Goal: Information Seeking & Learning: Learn about a topic

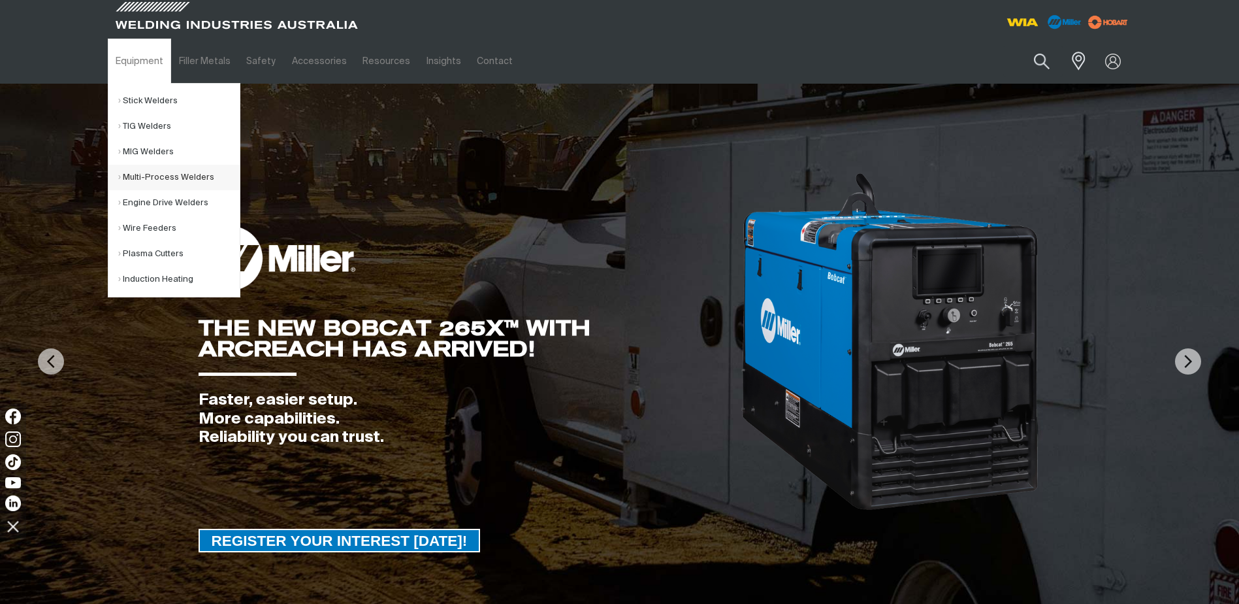
click at [171, 174] on link "Multi-Process Welders" at bounding box center [179, 177] width 122 height 25
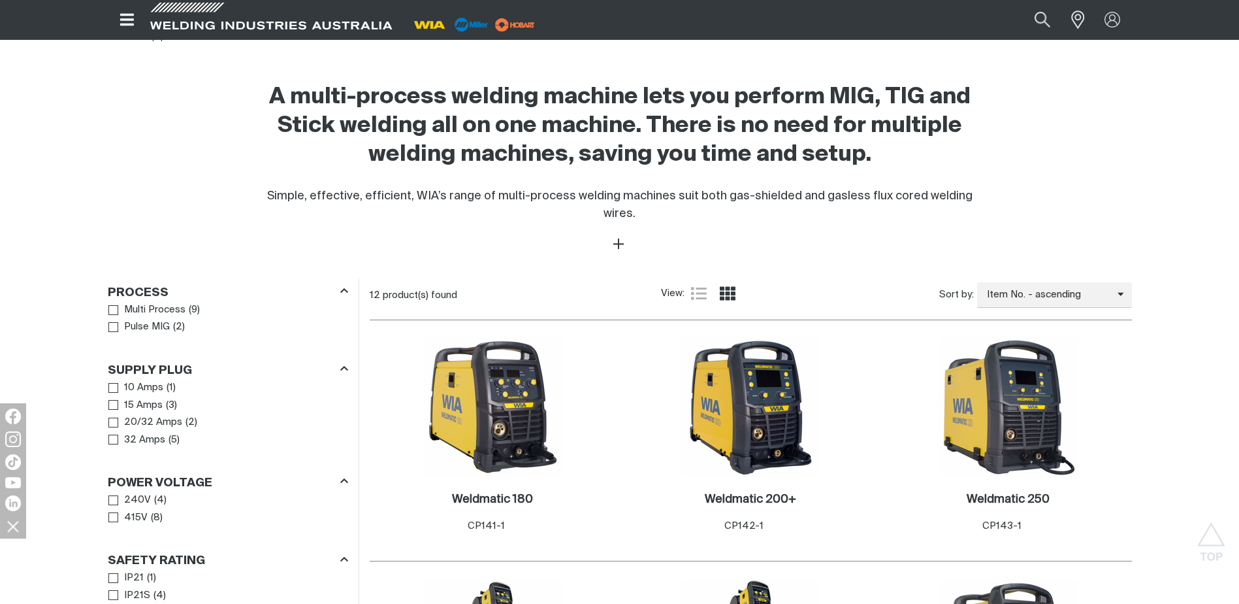
scroll to position [719, 0]
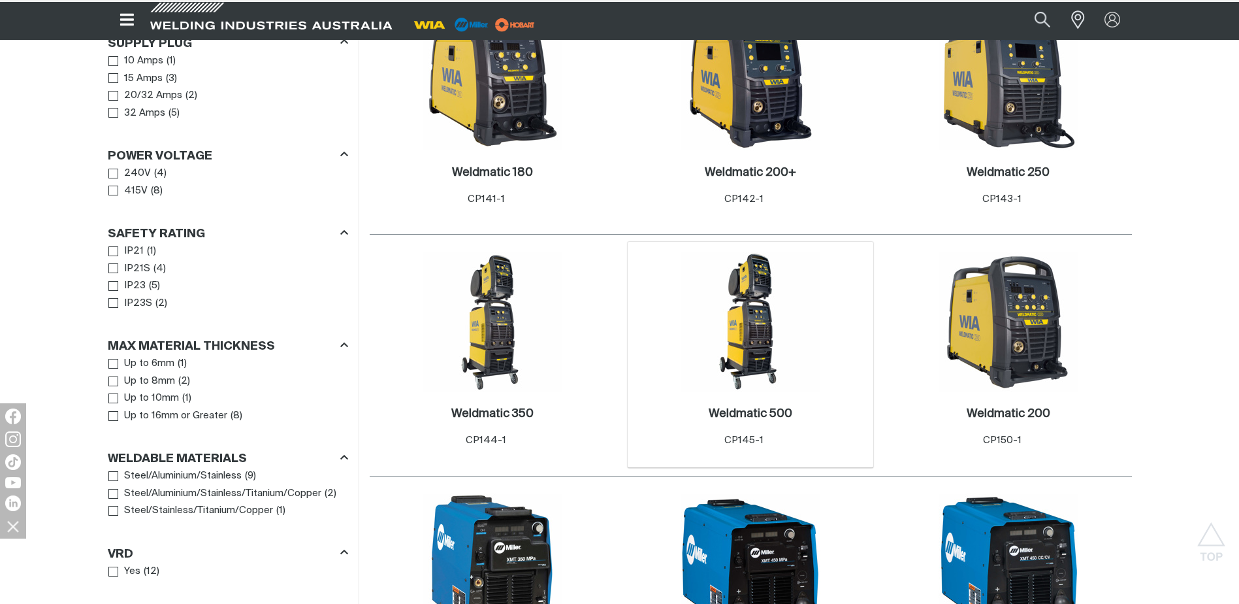
click at [822, 321] on div "5 Weldmatic 500 . Item No. CP145-1" at bounding box center [751, 355] width 246 height 226
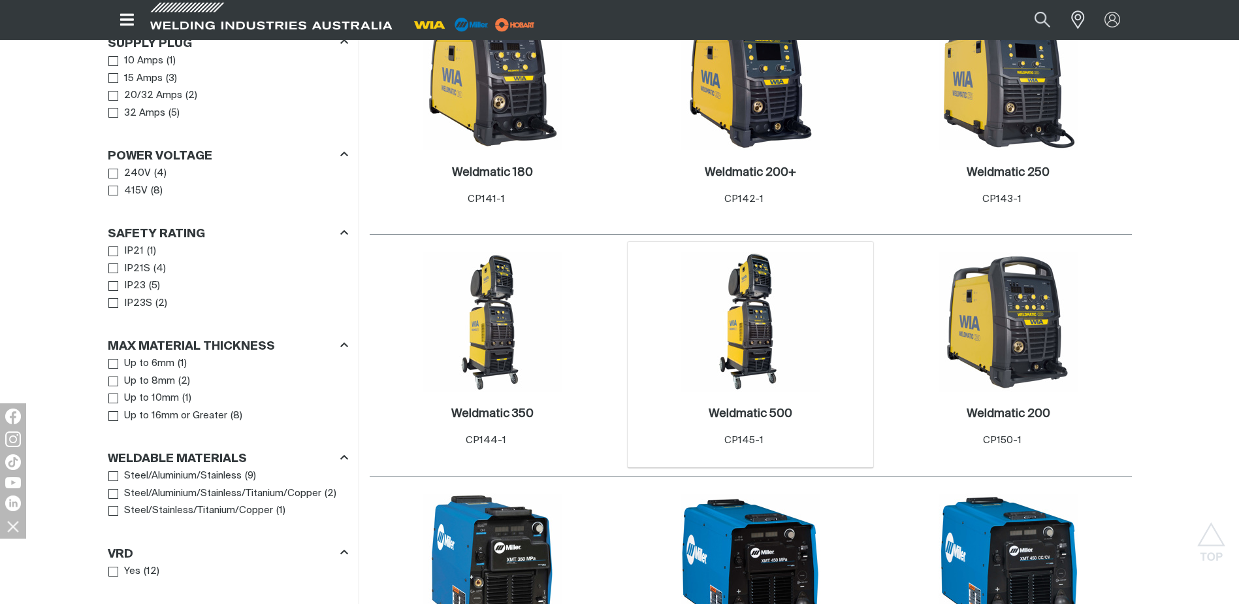
click at [756, 320] on img at bounding box center [751, 322] width 140 height 140
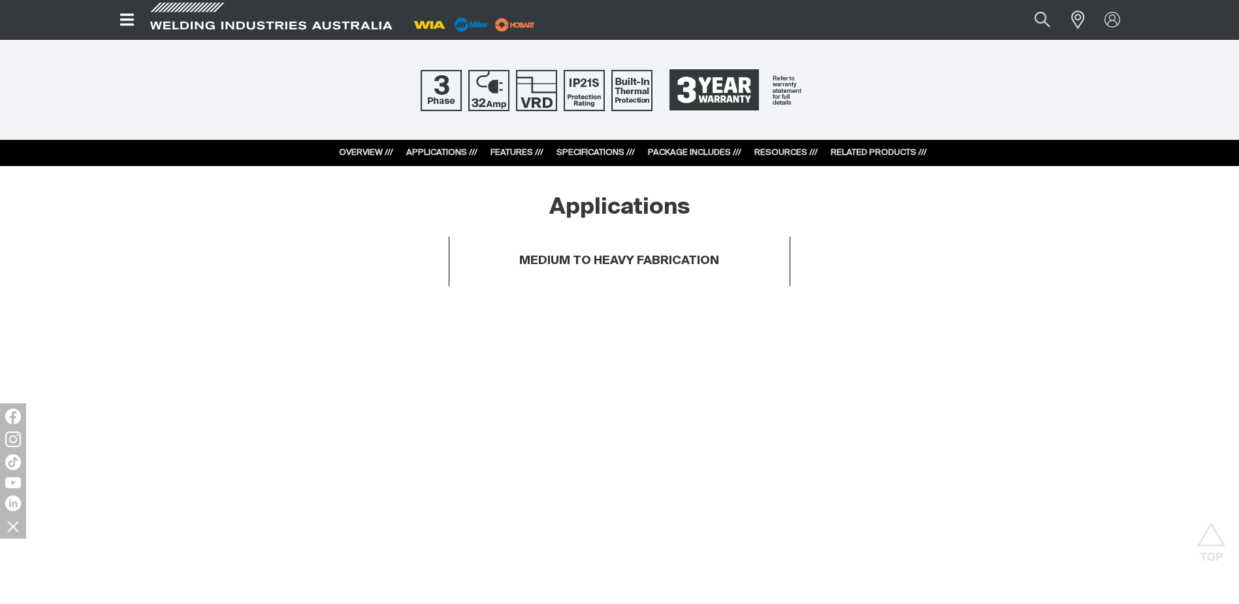
scroll to position [588, 0]
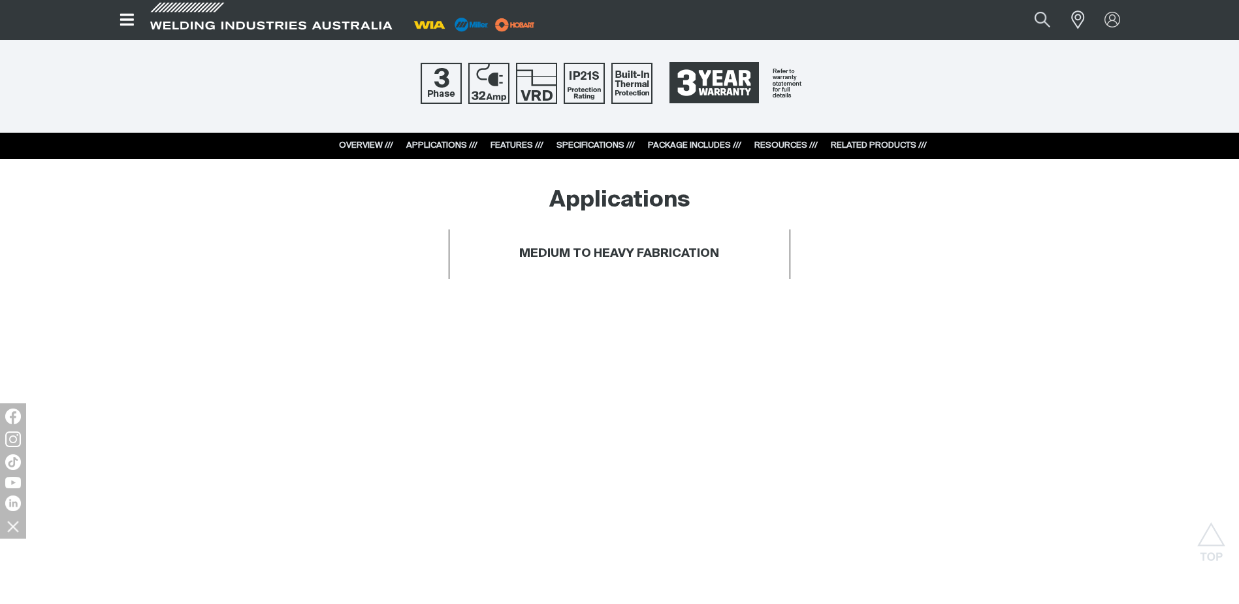
click at [776, 146] on link "RESOURCES ///" at bounding box center [786, 145] width 63 height 8
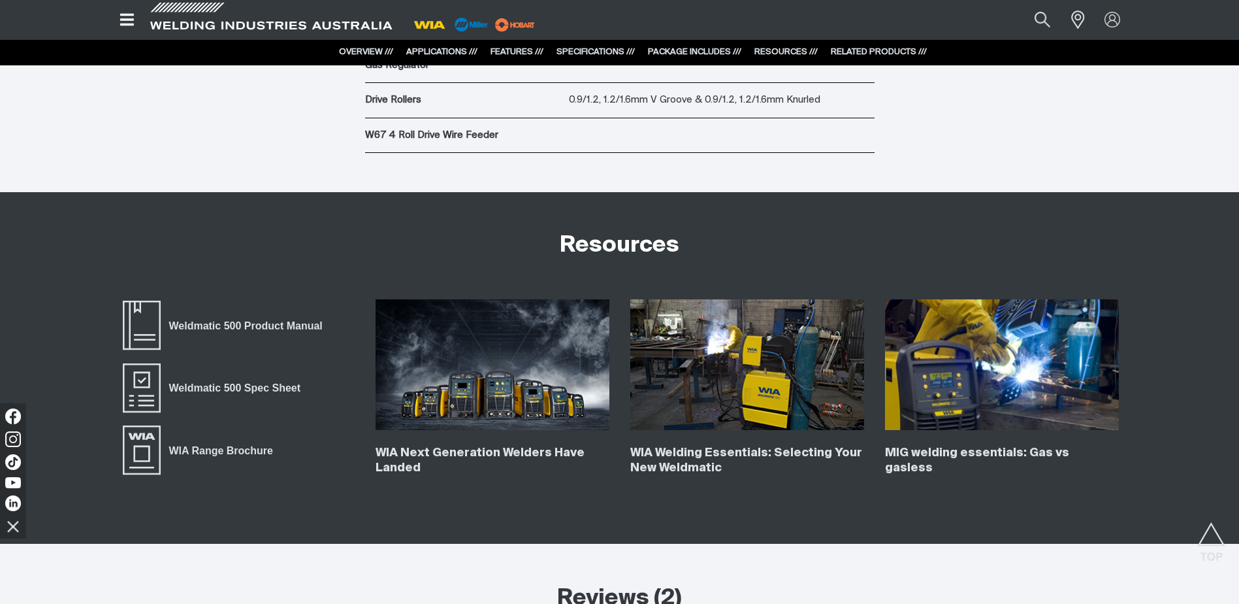
scroll to position [4800, 0]
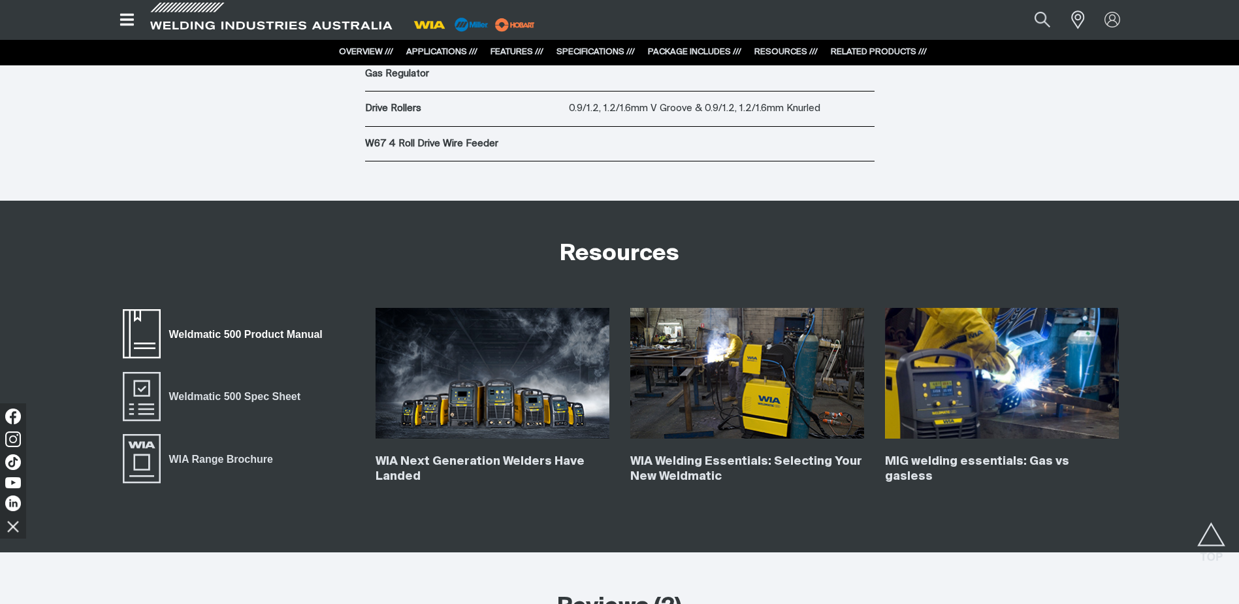
click at [138, 329] on span "Weldmatic 500 Product Manual" at bounding box center [142, 334] width 42 height 52
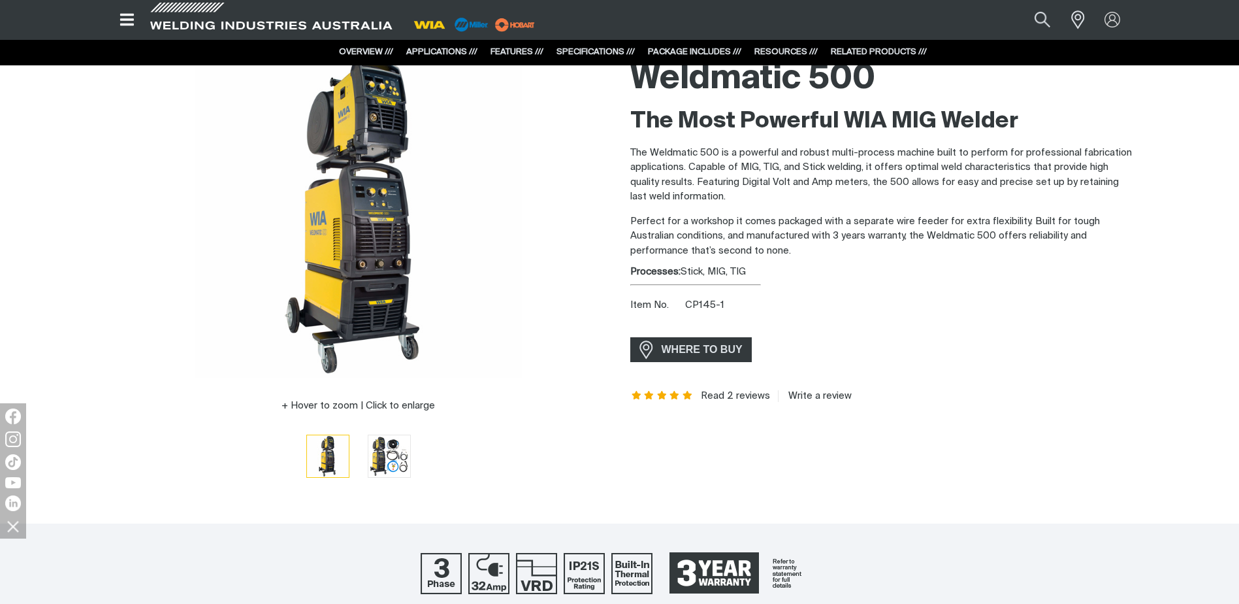
scroll to position [0, 0]
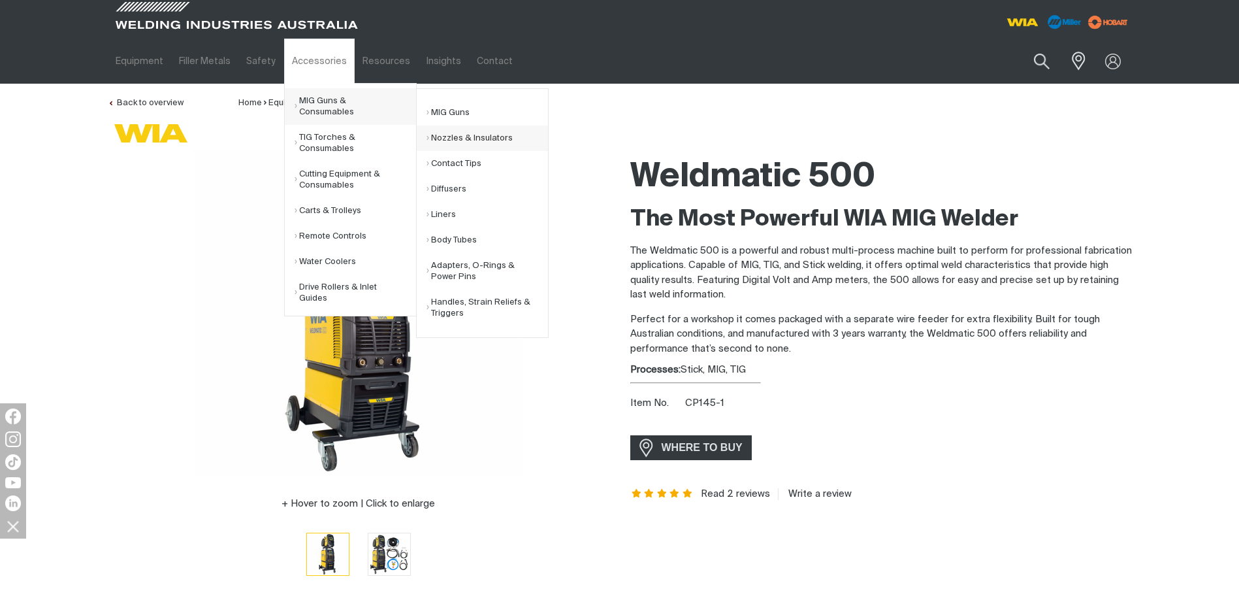
click at [493, 137] on link "Nozzles & Insulators" at bounding box center [488, 137] width 122 height 25
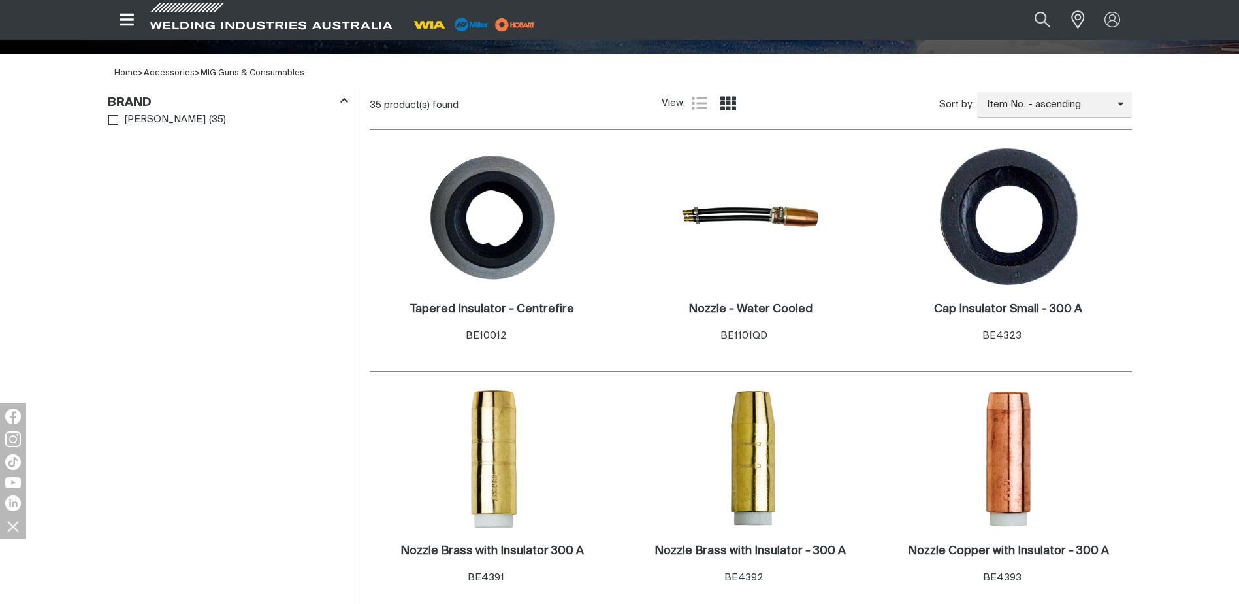
scroll to position [457, 0]
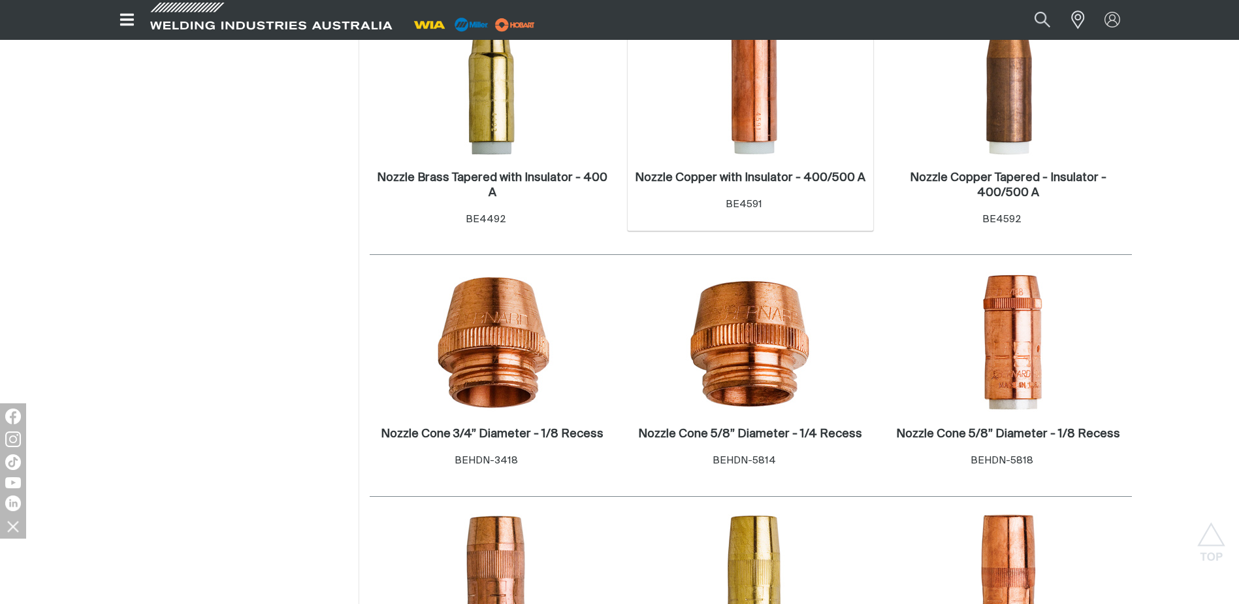
scroll to position [1241, 0]
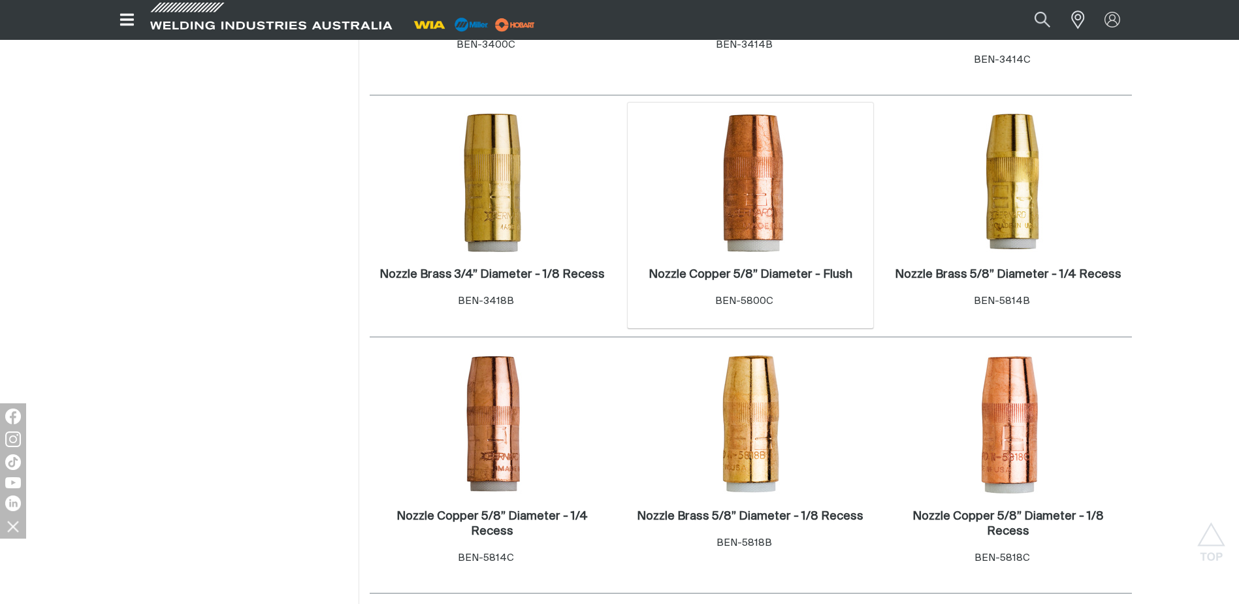
scroll to position [1960, 0]
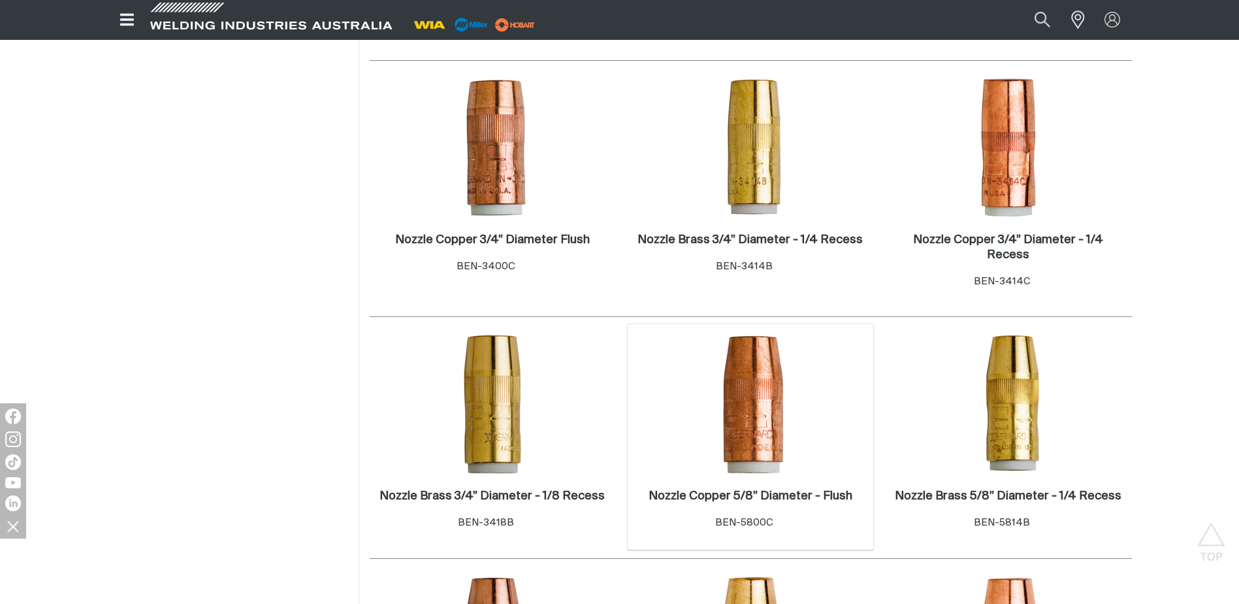
scroll to position [1764, 0]
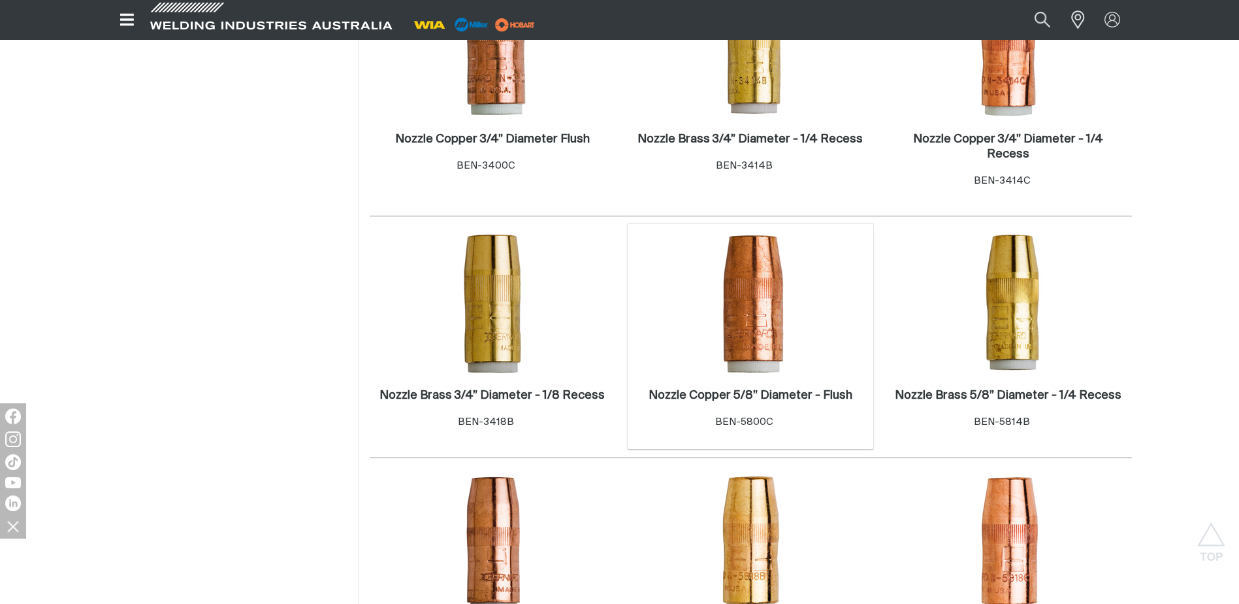
click at [750, 334] on img at bounding box center [751, 303] width 140 height 140
